Goal: Task Accomplishment & Management: Use online tool/utility

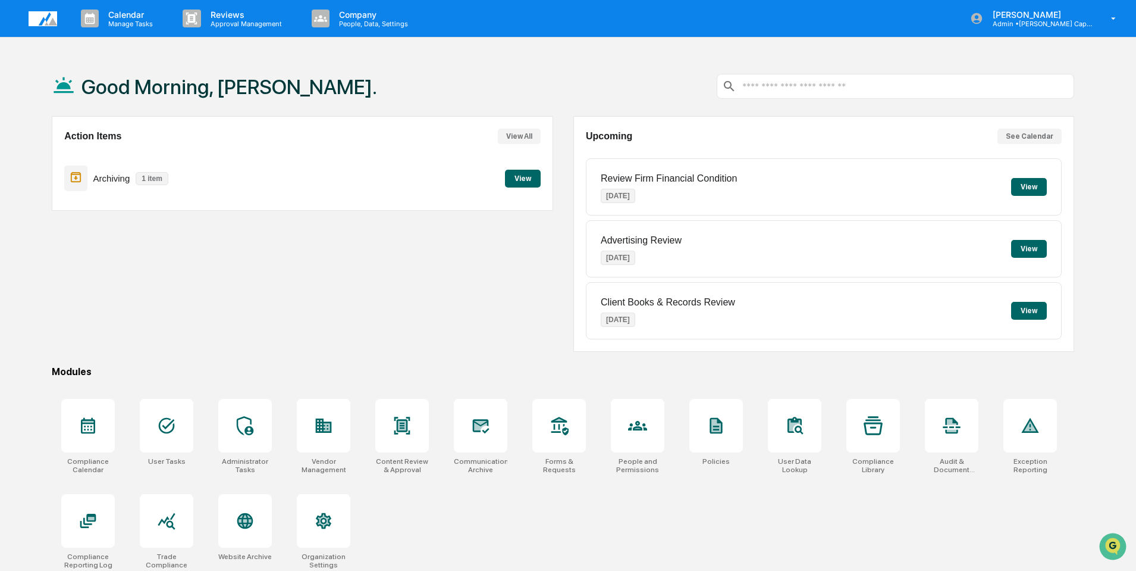
click at [105, 180] on p "Archiving" at bounding box center [111, 178] width 37 height 10
click at [533, 174] on button "View" at bounding box center [523, 179] width 36 height 18
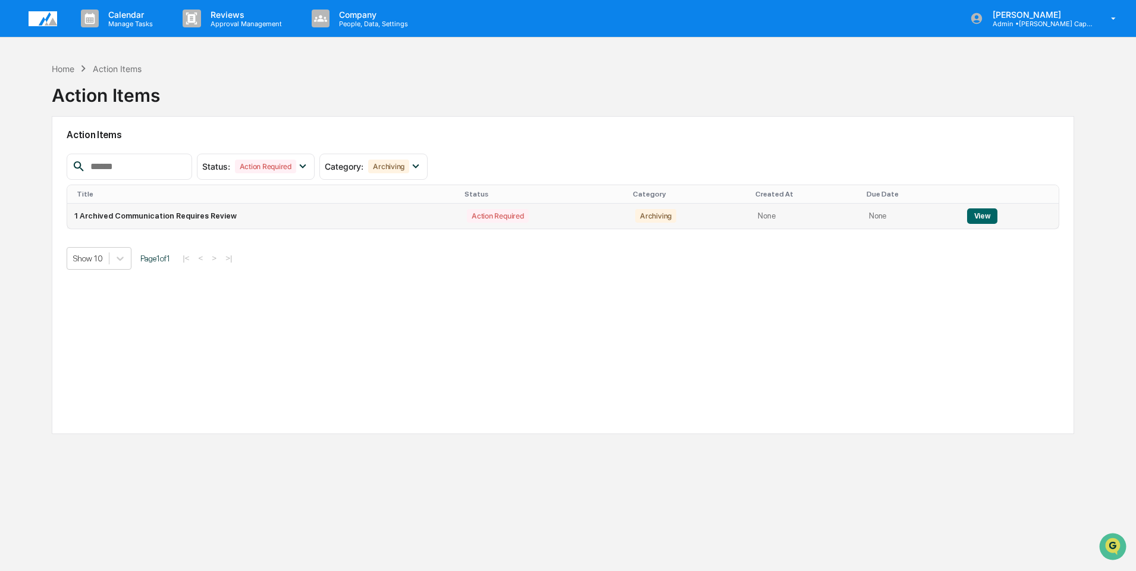
click at [985, 208] on button "View" at bounding box center [982, 215] width 30 height 15
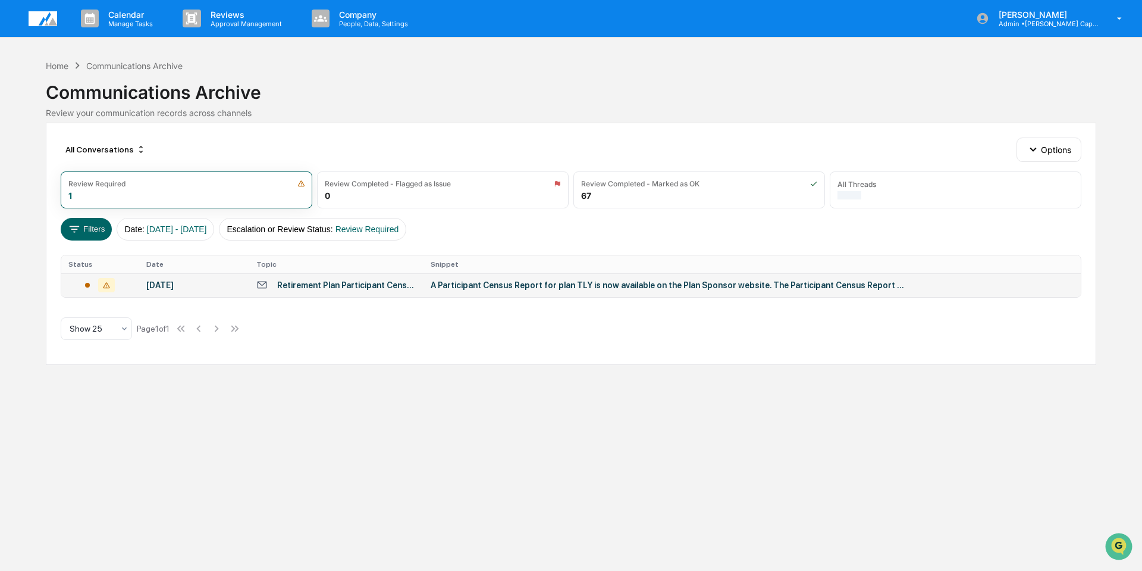
click at [331, 284] on div "Retirement Plan Participant Census Report" at bounding box center [346, 285] width 139 height 10
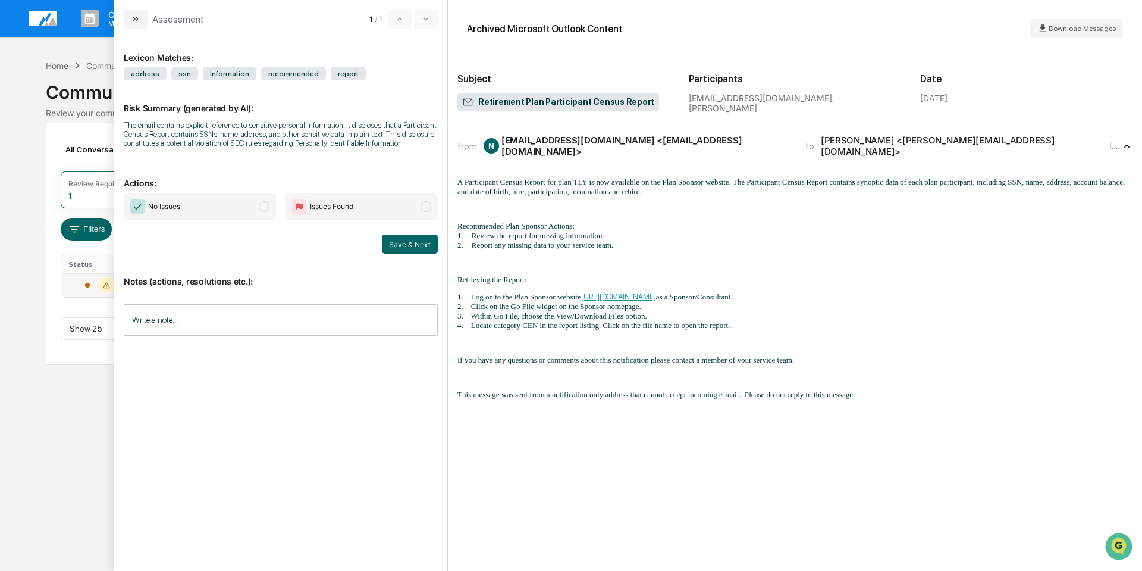
click at [219, 322] on input "Write a note..." at bounding box center [281, 320] width 314 height 32
click at [420, 415] on button "Save" at bounding box center [422, 417] width 32 height 19
click at [421, 244] on button "Save & Next" at bounding box center [410, 243] width 56 height 19
click at [402, 249] on button "Save & Next" at bounding box center [410, 243] width 56 height 19
click at [184, 214] on span "No Issues" at bounding box center [200, 206] width 152 height 27
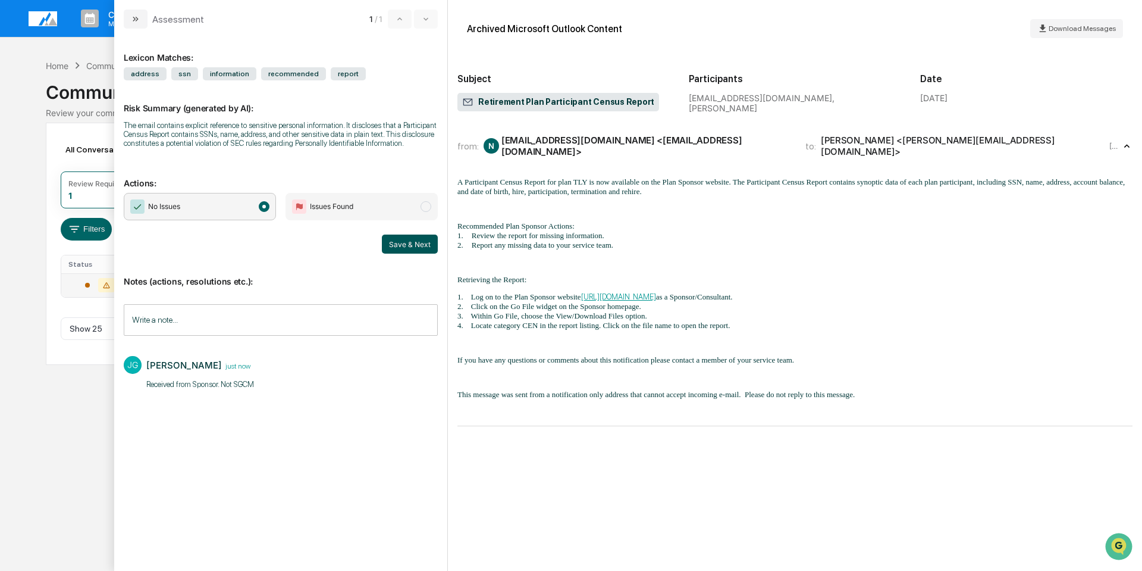
click at [420, 244] on button "Save & Next" at bounding box center [410, 243] width 56 height 19
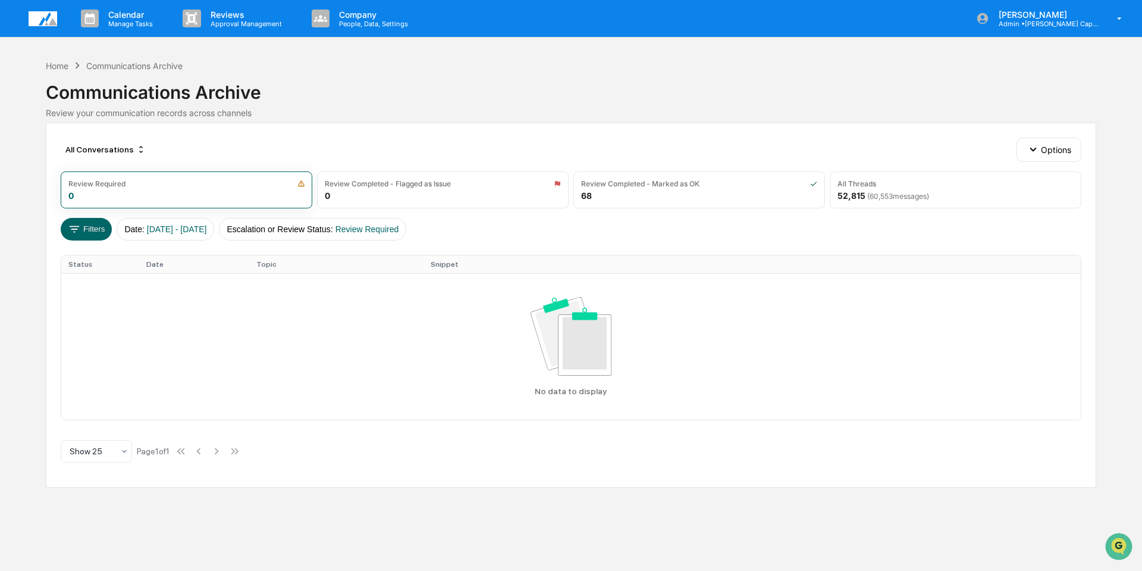
click at [37, 15] on img at bounding box center [43, 18] width 29 height 15
